Goal: Purchase product/service

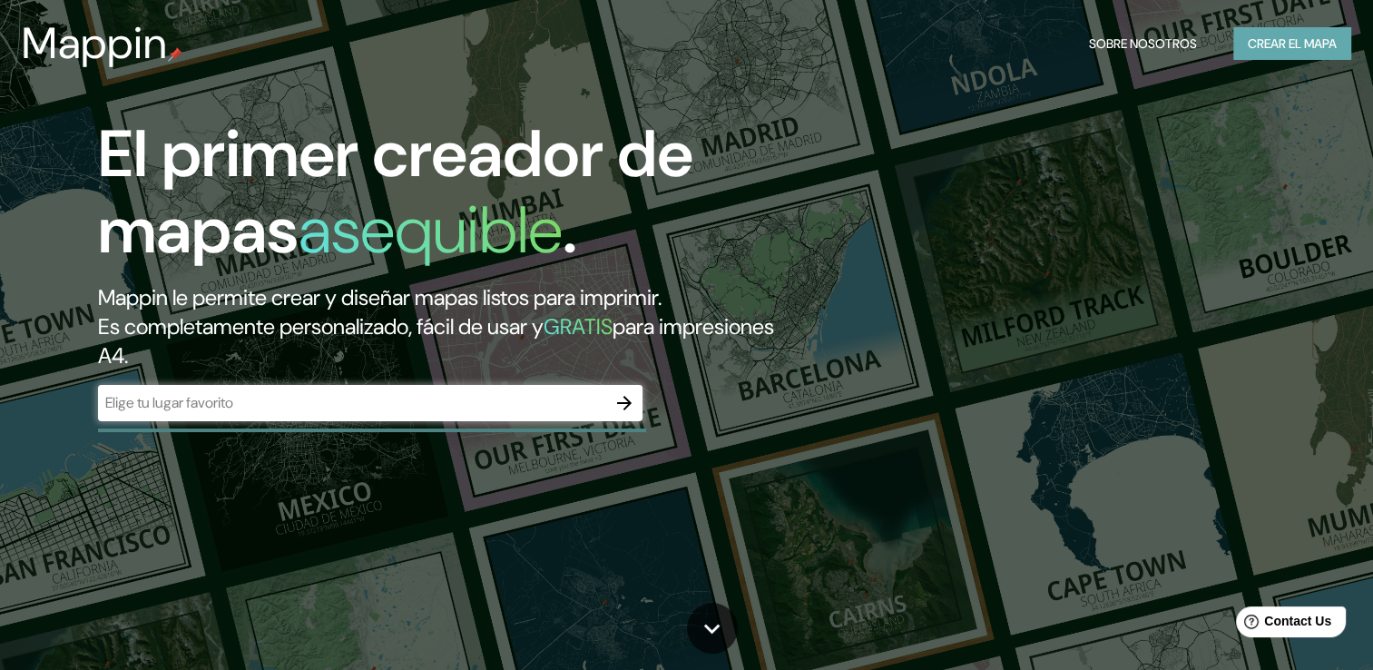
click at [1289, 34] on font "Crear el mapa" at bounding box center [1292, 44] width 89 height 23
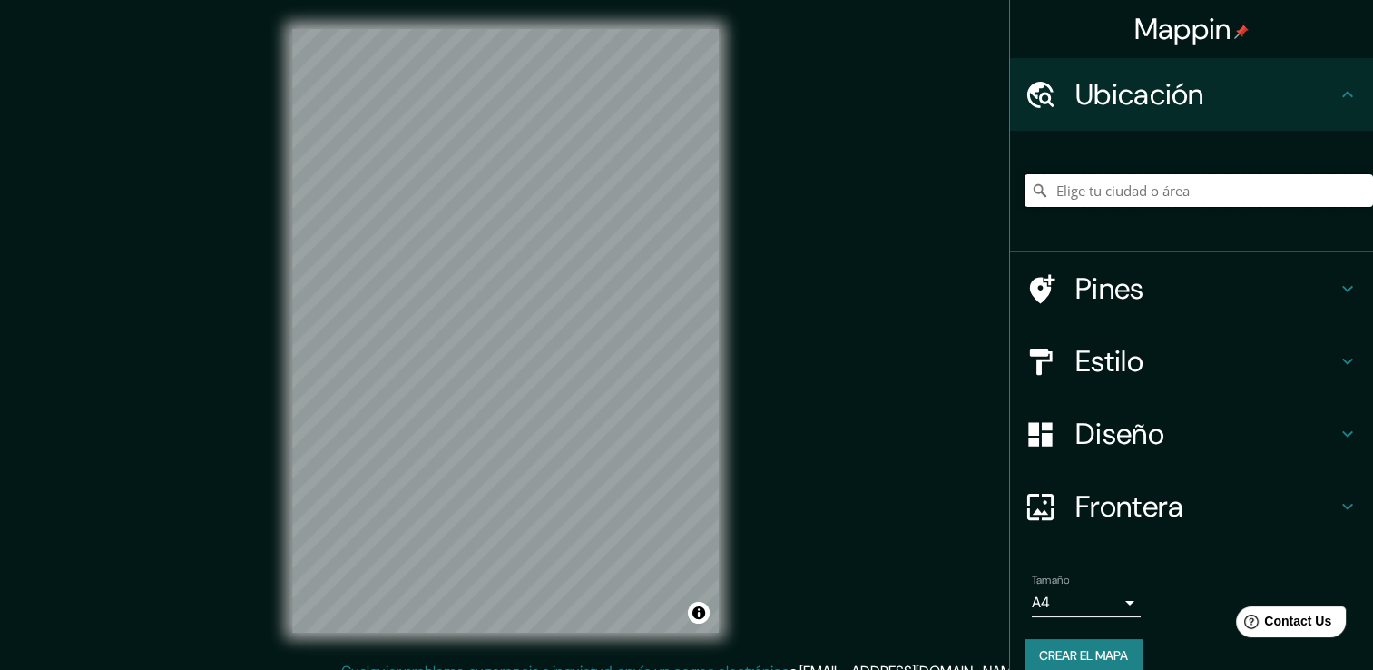
click at [1140, 194] on input "Elige tu ciudad o área" at bounding box center [1199, 190] width 348 height 33
type input "[GEOGRAPHIC_DATA], [GEOGRAPHIC_DATA], [US_STATE] 19720, [GEOGRAPHIC_DATA]"
click at [1351, 191] on icon "Claro" at bounding box center [1358, 190] width 15 height 15
click at [1202, 200] on input "[GEOGRAPHIC_DATA], [GEOGRAPHIC_DATA], [US_STATE] 19720, [GEOGRAPHIC_DATA]" at bounding box center [1199, 190] width 348 height 33
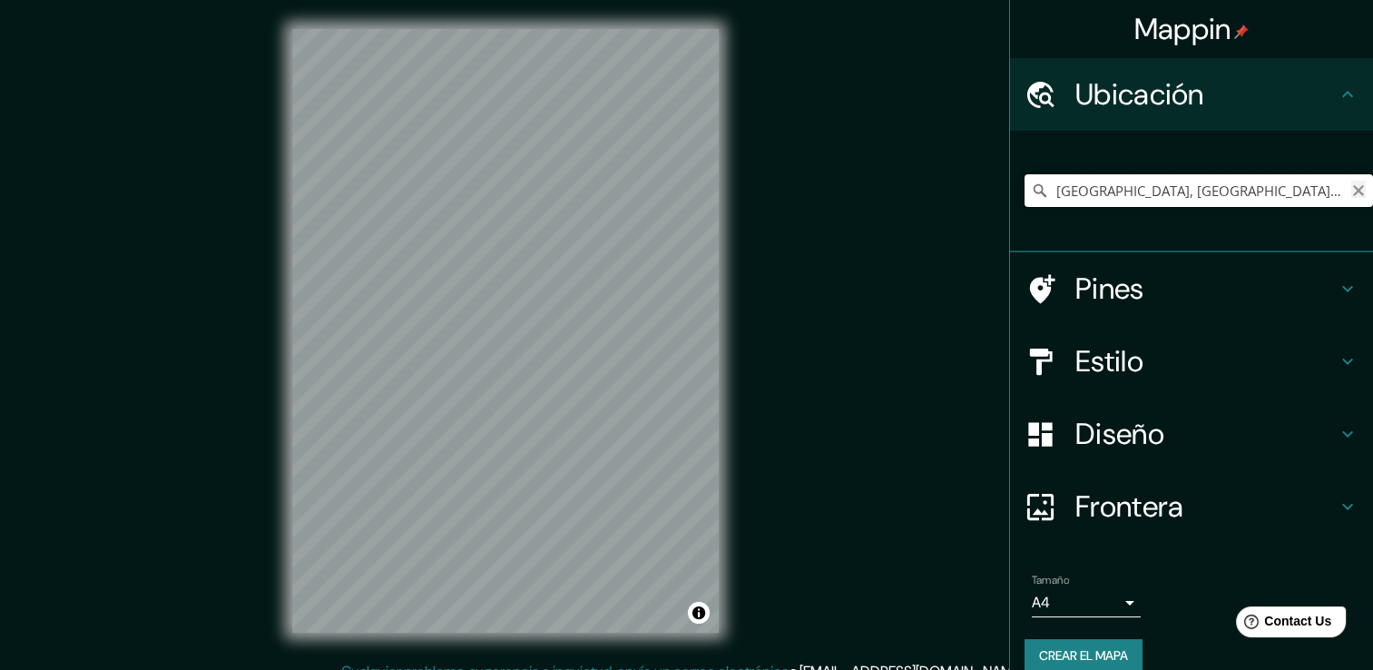
type input "[GEOGRAPHIC_DATA], [GEOGRAPHIC_DATA], [US_STATE] 19720, [GEOGRAPHIC_DATA]"
click at [1353, 190] on icon "Claro" at bounding box center [1358, 190] width 11 height 11
click at [1246, 192] on input "Elige tu ciudad o área" at bounding box center [1199, 190] width 348 height 33
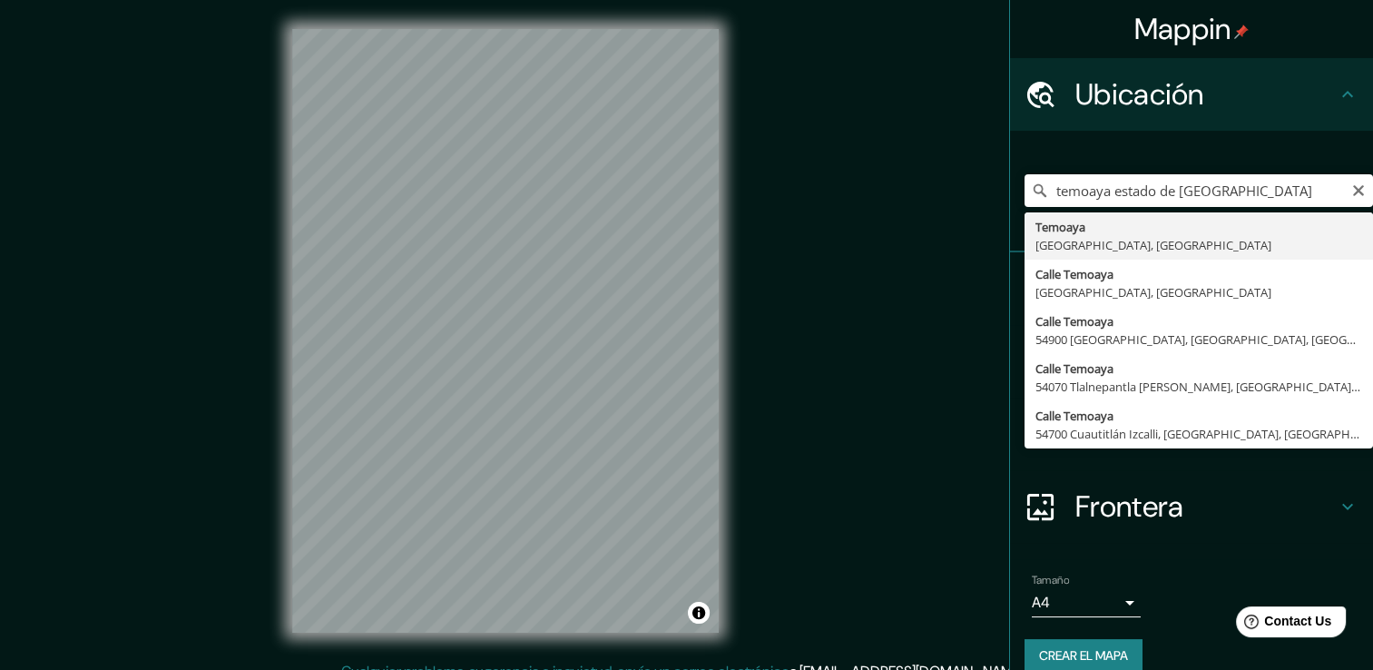
type input "Temoaya, [GEOGRAPHIC_DATA], [GEOGRAPHIC_DATA]"
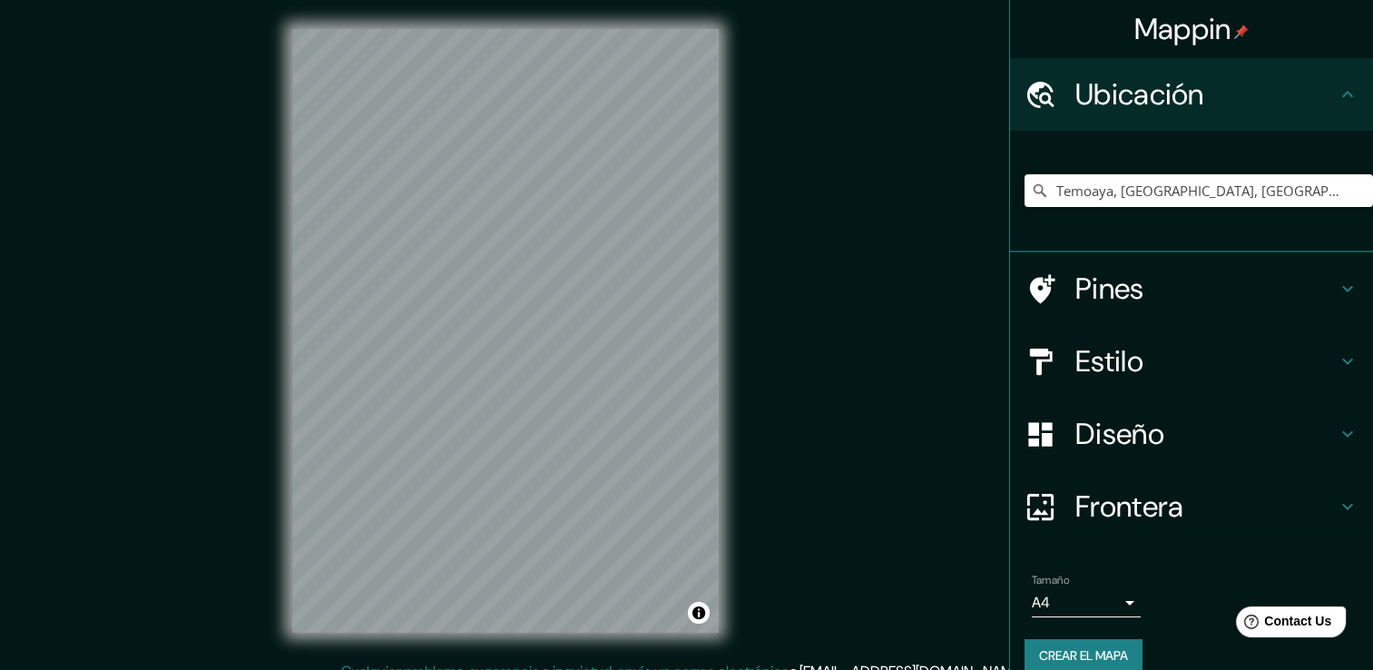
click at [1314, 365] on h4 "Estilo" at bounding box center [1205, 361] width 261 height 36
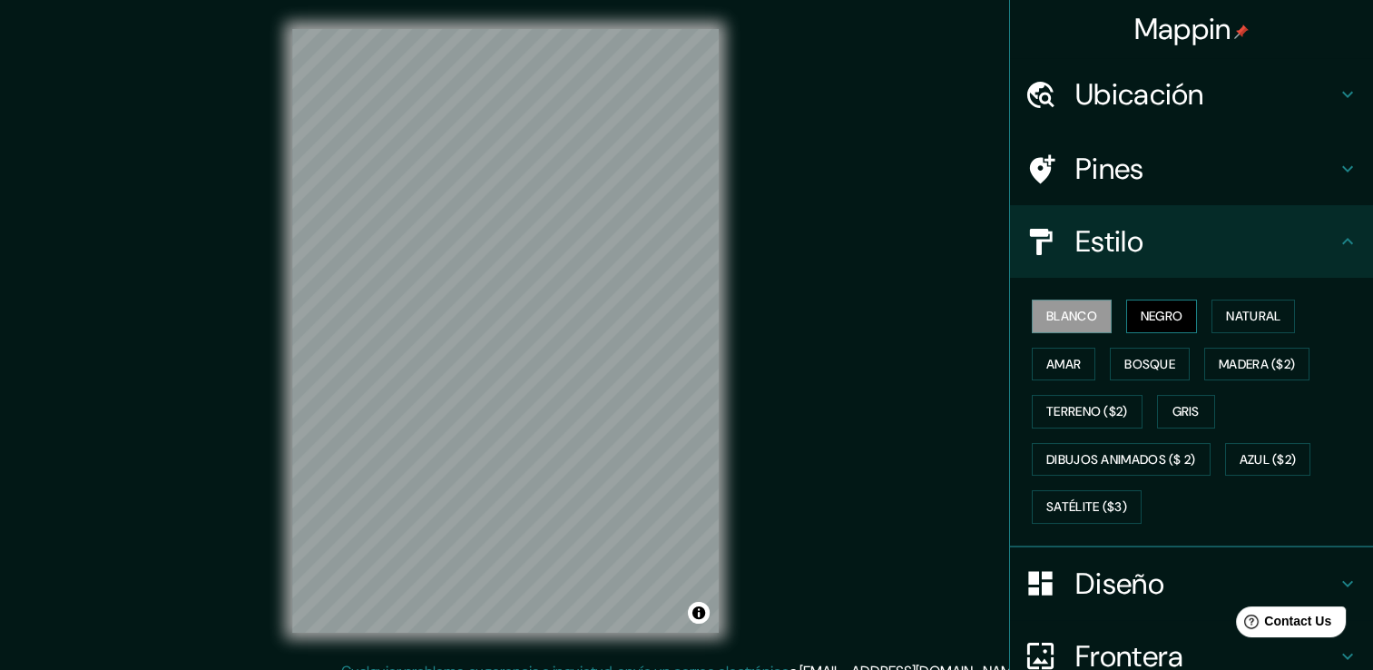
click at [1183, 313] on button "Negro" at bounding box center [1162, 316] width 72 height 34
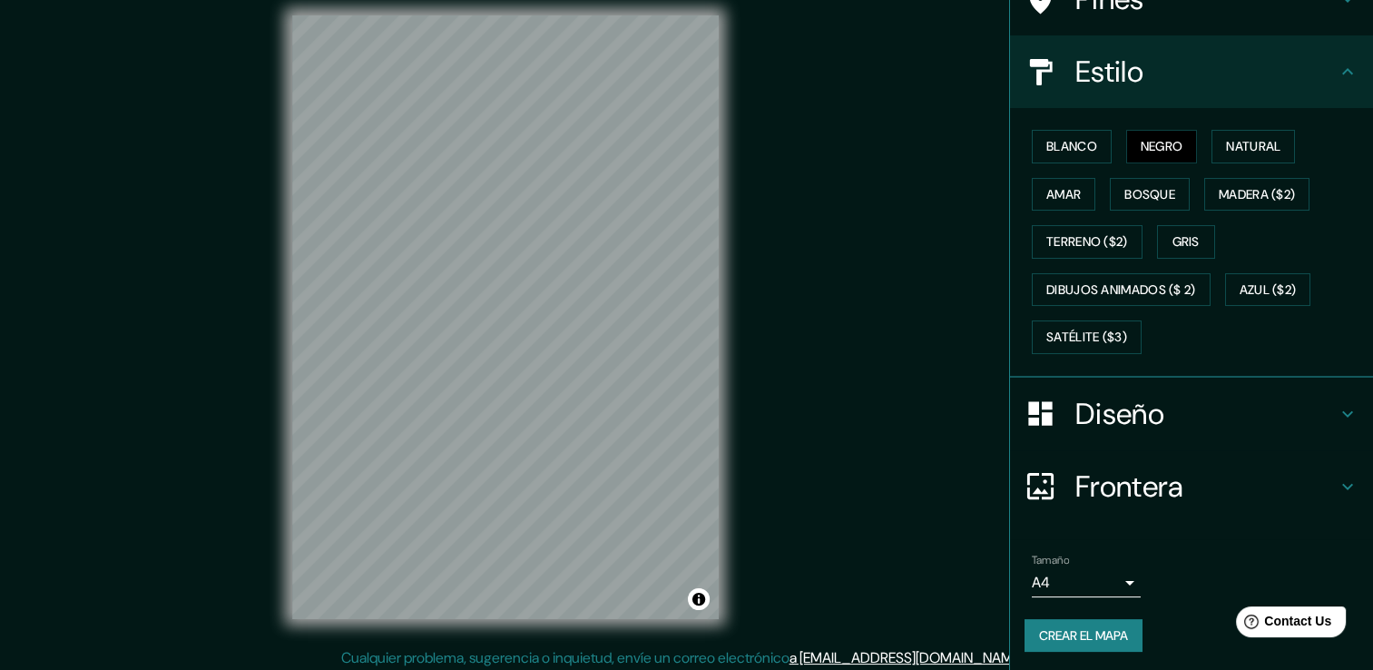
scroll to position [20, 0]
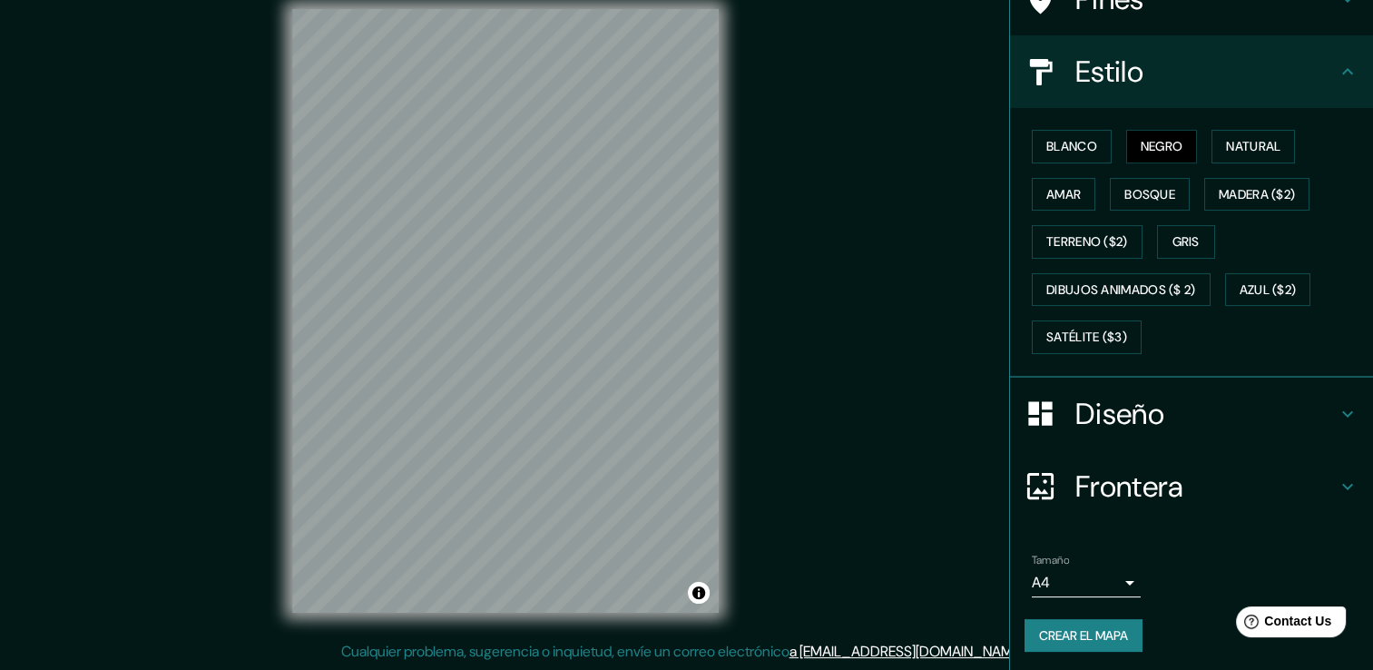
click at [1094, 630] on font "Crear el mapa" at bounding box center [1083, 635] width 89 height 23
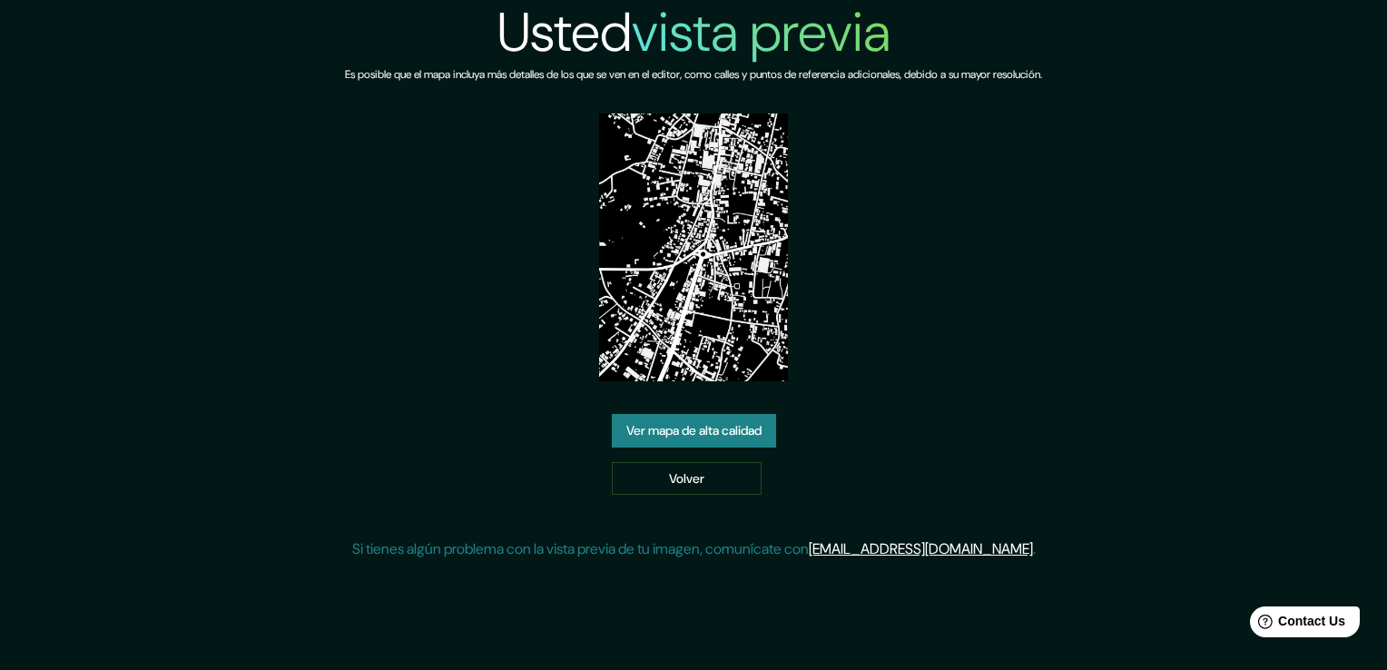
drag, startPoint x: 704, startPoint y: 368, endPoint x: 706, endPoint y: 301, distance: 66.3
